Goal: Find contact information: Find contact information

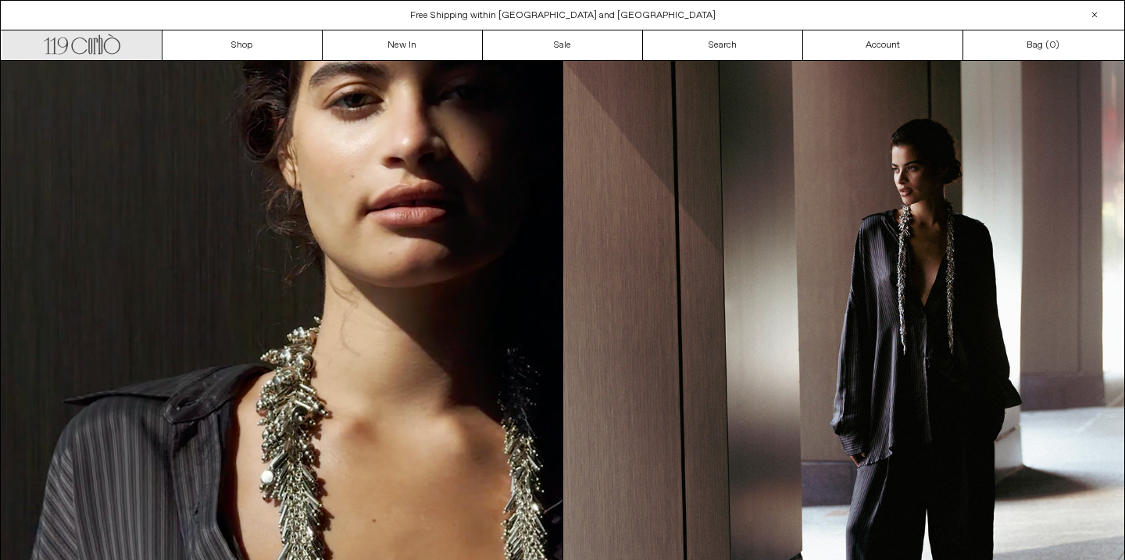
click at [112, 40] on icon ".cls-1, .cls-2 { fill: #231f20; stroke: #231f20; stroke-miterlimit: 10; stroke-…" at bounding box center [82, 42] width 77 height 23
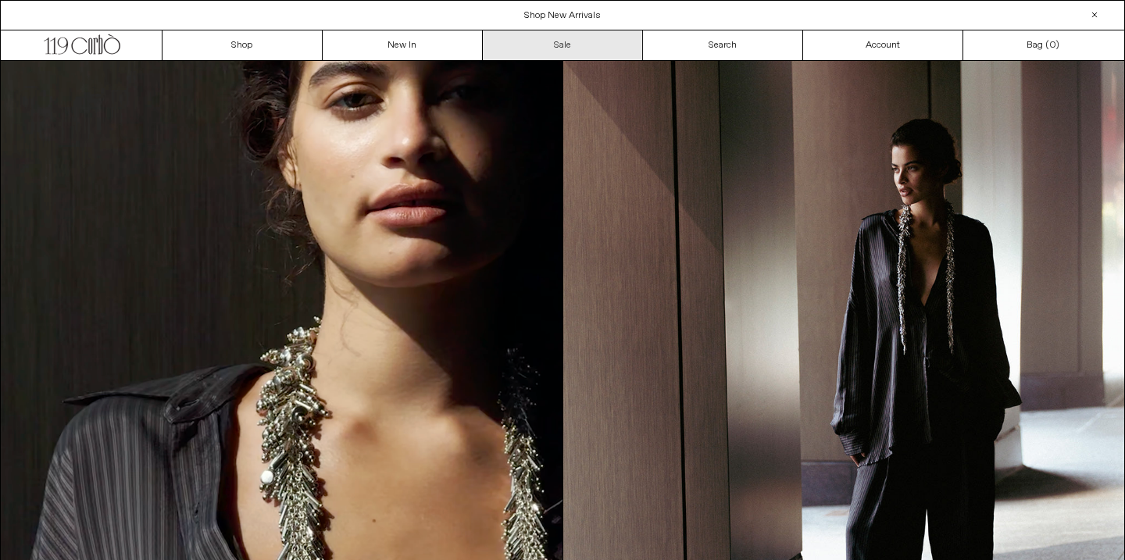
click at [569, 42] on link "Sale" at bounding box center [563, 45] width 160 height 30
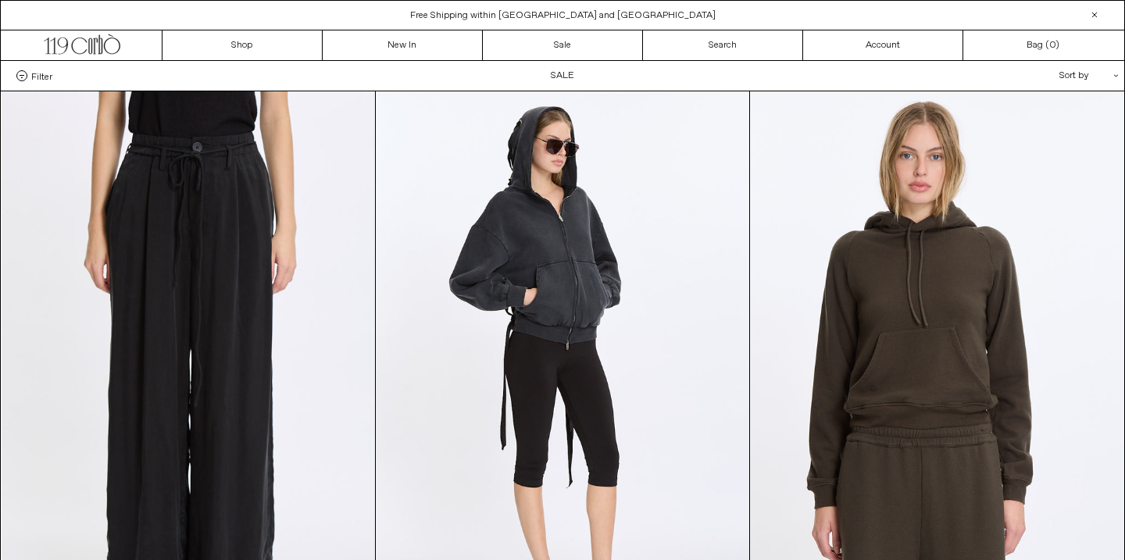
click at [1094, 13] on div at bounding box center [1094, 14] width 19 height 19
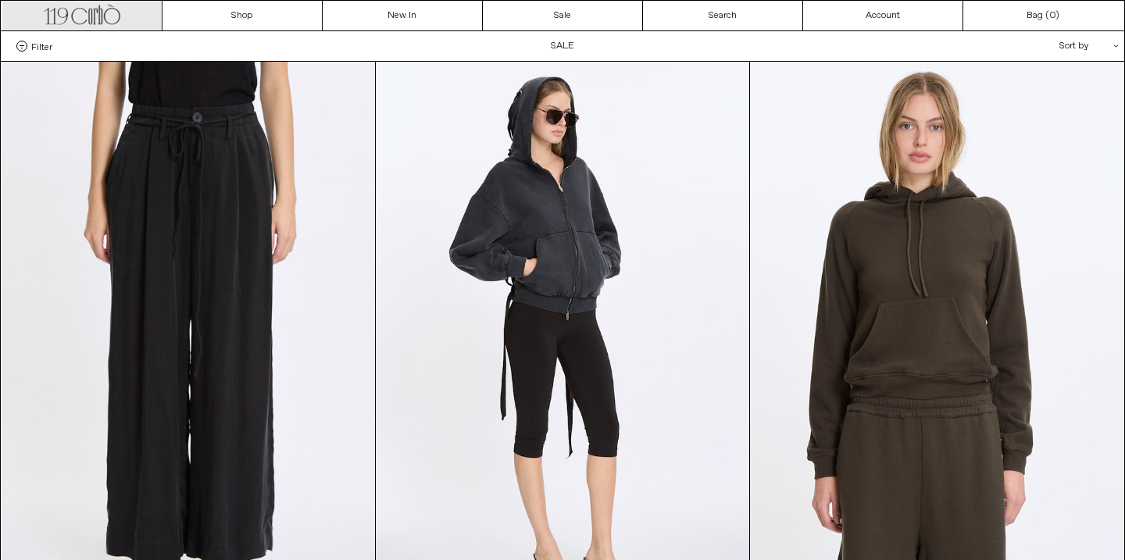
click at [127, 14] on link ".cls-1, .cls-2 { fill: #231f20; stroke: #231f20; stroke-miterlimit: 10; stroke-…" at bounding box center [82, 16] width 160 height 30
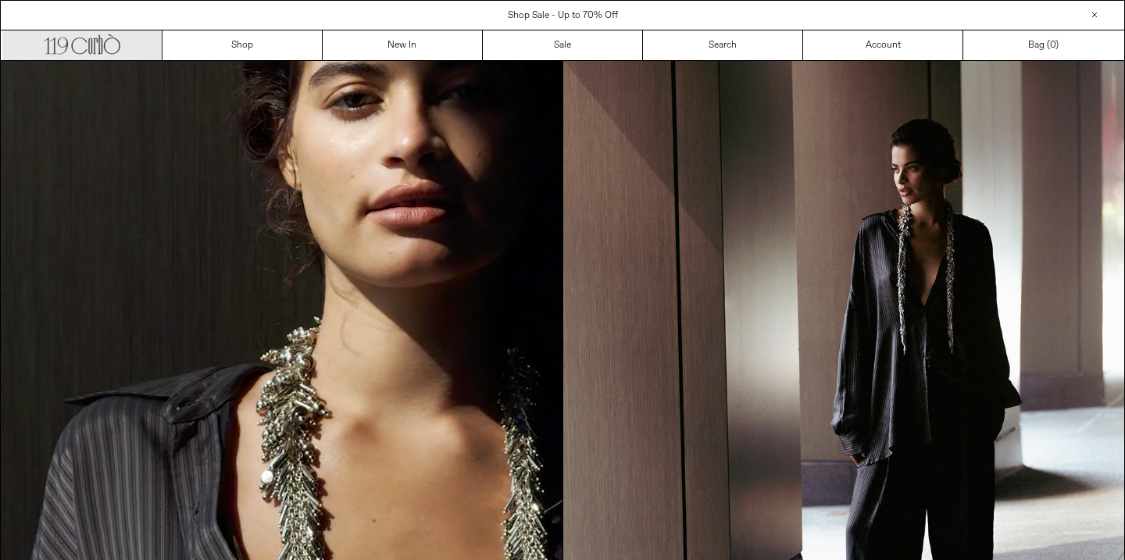
click at [102, 42] on icon ".cls-1, .cls-2 { fill: #231f20; stroke: #231f20; stroke-miterlimit: 10; stroke-…" at bounding box center [82, 42] width 77 height 23
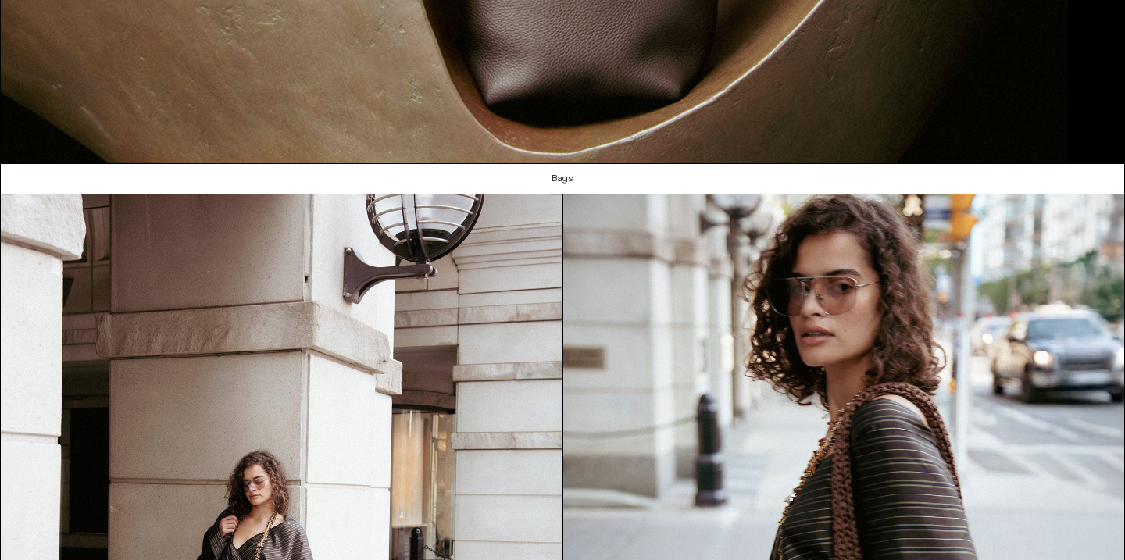
scroll to position [1713, 0]
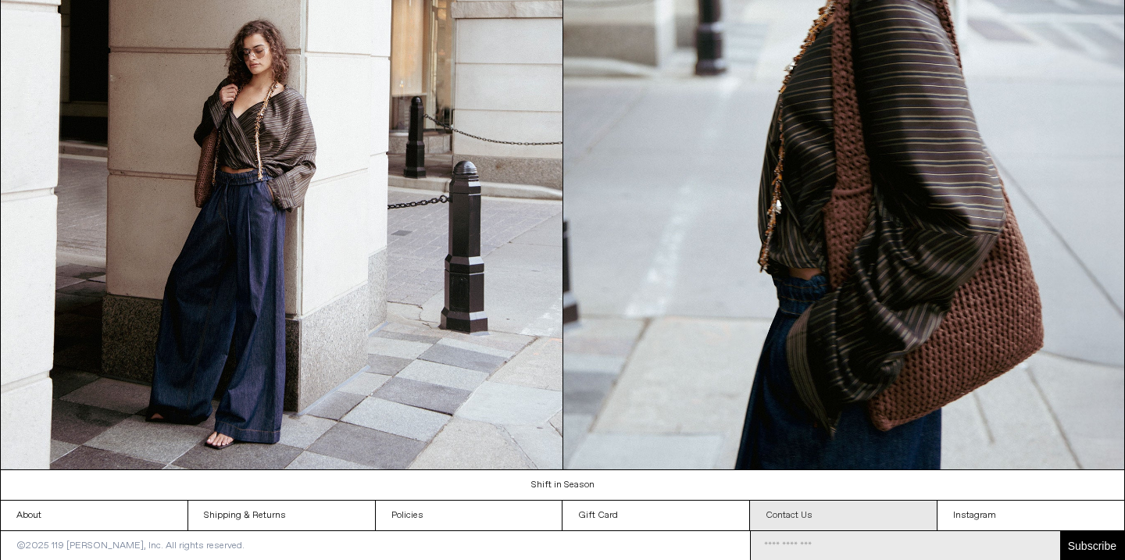
click at [801, 514] on link "Contact Us" at bounding box center [843, 516] width 187 height 30
